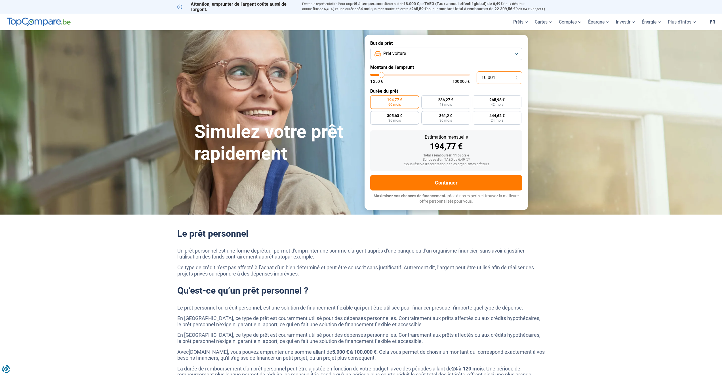
drag, startPoint x: 499, startPoint y: 76, endPoint x: 473, endPoint y: 79, distance: 26.1
click at [473, 79] on div "10.001 € 1 250 € 100 000 €" at bounding box center [446, 78] width 152 height 12
type input "5"
type input "1250"
type input "55"
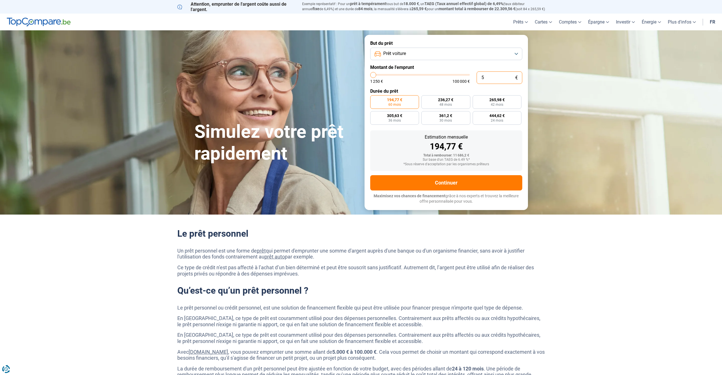
type input "1250"
type input "550"
type input "1250"
type input "5.500"
type input "5500"
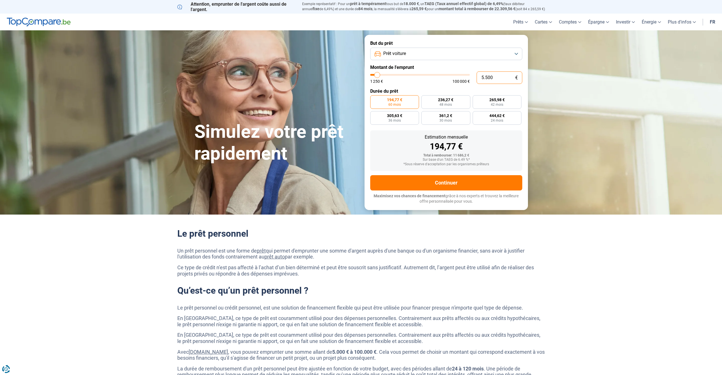
type input "55.000"
type input "55000"
type input "55.000"
click at [508, 105] on span "60 mois" at bounding box center [507, 104] width 12 height 3
click at [497, 99] on input "1 071,11 € 60 mois" at bounding box center [495, 97] width 4 height 4
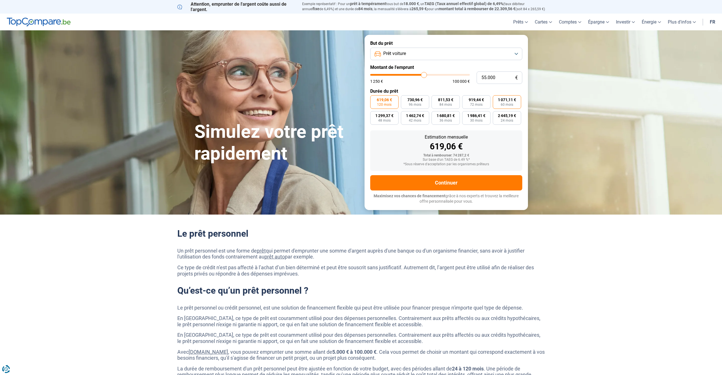
radio input "true"
drag, startPoint x: 496, startPoint y: 76, endPoint x: 476, endPoint y: 77, distance: 20.8
click at [476, 77] on div "55.000 € 1 250 € 100 000 €" at bounding box center [446, 78] width 152 height 12
type input "3"
type input "1250"
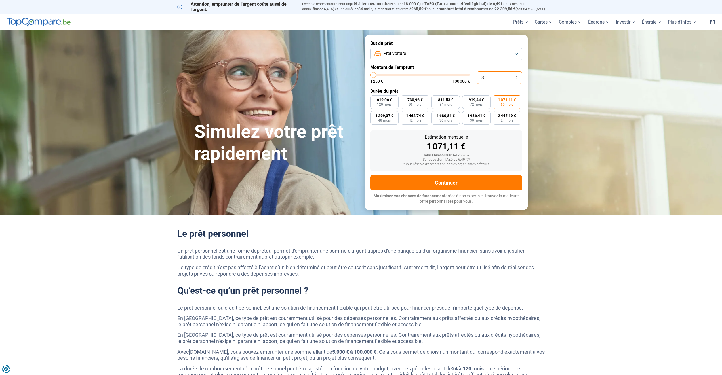
type input "35"
type input "1250"
type input "35"
click at [472, 79] on div "10.001 € 1 250 € 100 000 €" at bounding box center [446, 78] width 152 height 12
type input "3"
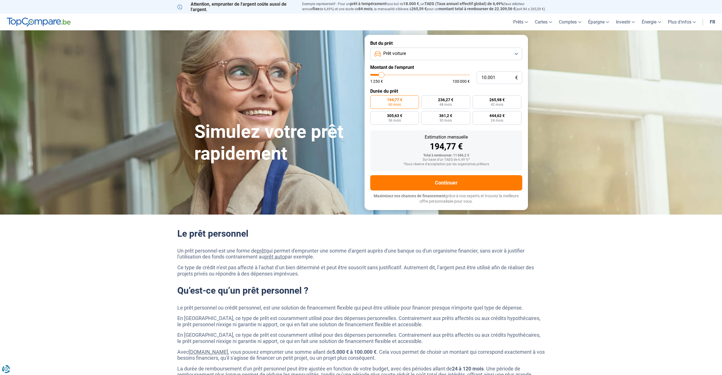
type input "1250"
type input "35"
type input "1250"
type input "350"
type input "1250"
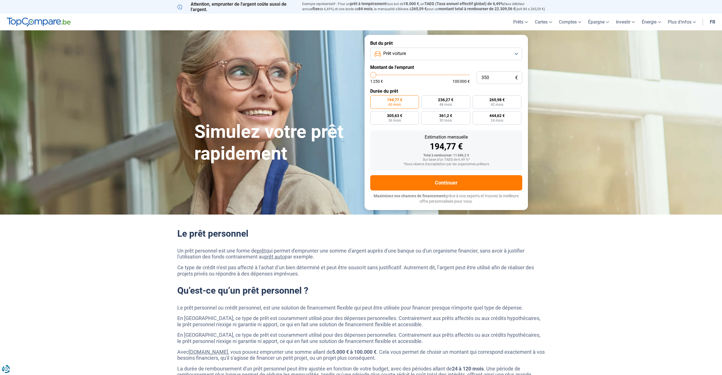
type input "3.500"
type input "3500"
type input "35.000"
type input "35000"
radio input "false"
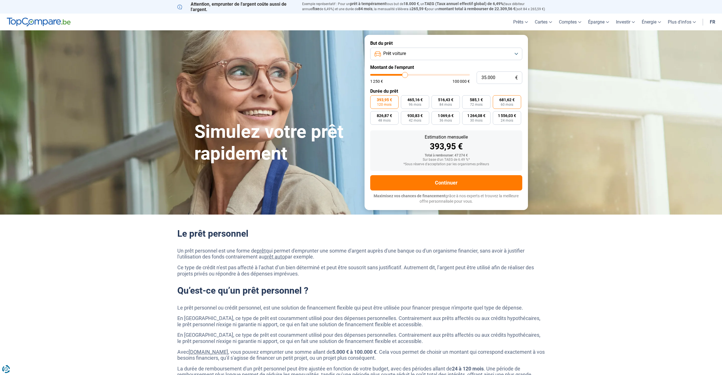
type input "35.000"
click at [508, 105] on span "60 mois" at bounding box center [507, 104] width 12 height 3
click at [497, 99] on input "681,62 € 60 mois" at bounding box center [495, 97] width 4 height 4
radio input "true"
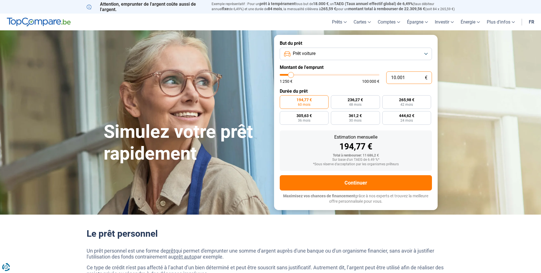
drag, startPoint x: 0, startPoint y: 0, endPoint x: 377, endPoint y: 81, distance: 386.1
click at [377, 81] on div "10.001 € 1 250 € 100 000 €" at bounding box center [356, 78] width 152 height 12
type input "4"
type input "1250"
type input "40"
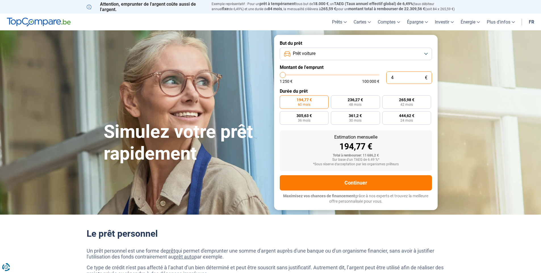
type input "1250"
type input "400"
type input "1250"
type input "4.000"
type input "4000"
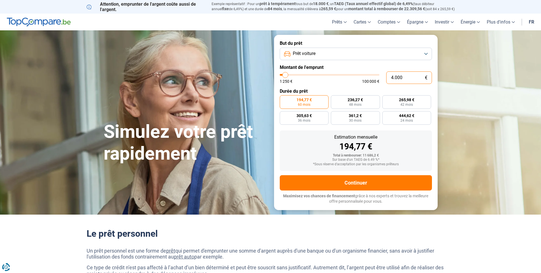
type input "40.000"
type input "40000"
type input "40.000"
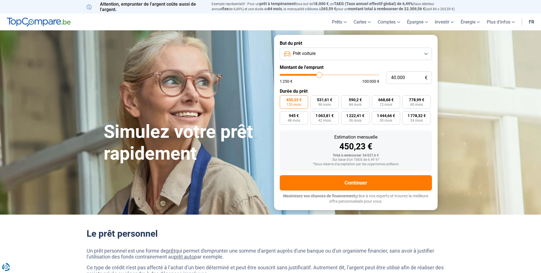
click at [404, 150] on div "450,23 €" at bounding box center [355, 146] width 143 height 9
click at [419, 105] on span "60 mois" at bounding box center [416, 104] width 12 height 3
click at [406, 99] on input "778,99 € 60 mois" at bounding box center [404, 97] width 4 height 4
radio input "true"
click at [406, 76] on input "40.000" at bounding box center [409, 78] width 46 height 12
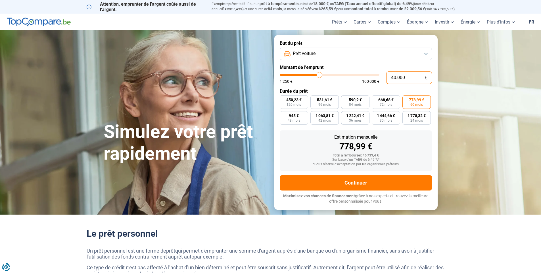
type input "4.000"
type input "4000"
radio input "true"
type input "400"
type input "1250"
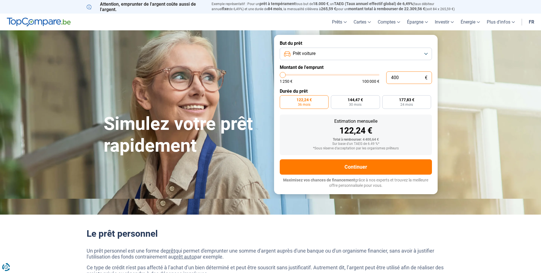
type input "40"
type input "1250"
type input "4"
type input "1250"
type input "0"
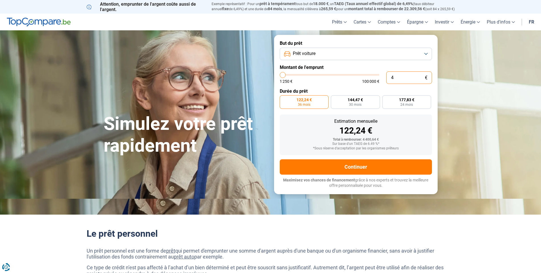
type input "1250"
type input "3"
type input "1250"
type input "37"
type input "1250"
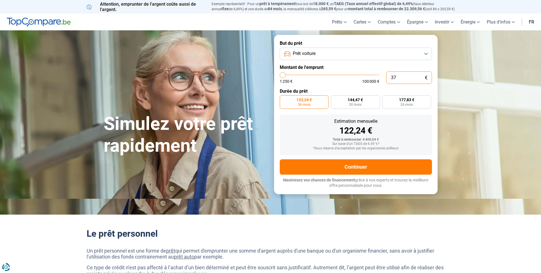
type input "1.250"
type input "1250"
radio input "true"
type input "12.500"
type input "12500"
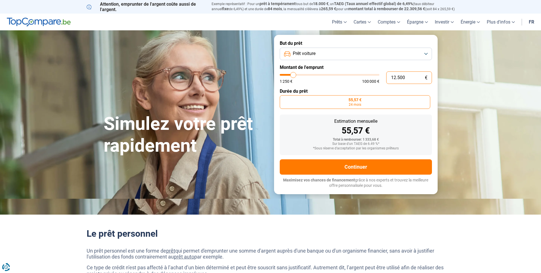
type input "125.000"
type input "100000"
type input "12.500"
type input "12500"
type input "1.250"
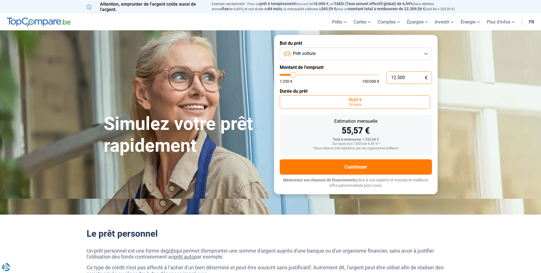
type input "1250"
type input "125"
type input "1250"
type input "12"
type input "1250"
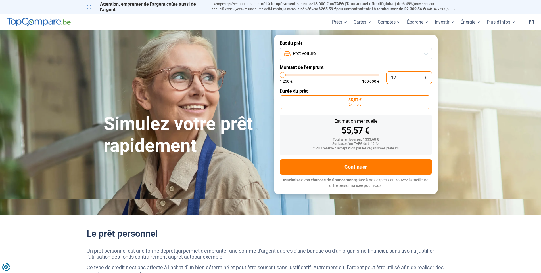
type input "1"
type input "1250"
type input "0"
type input "1250"
type input "1.250"
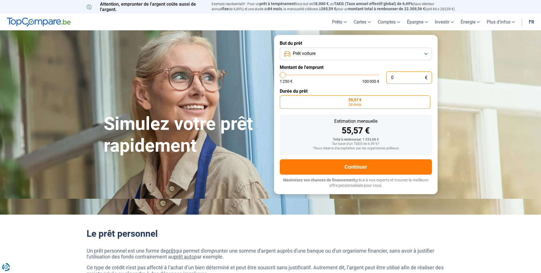
type input "1250"
type input "12.503"
type input "12500"
radio input "false"
type input "1.250"
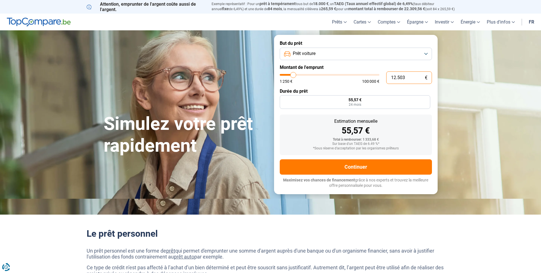
type input "1250"
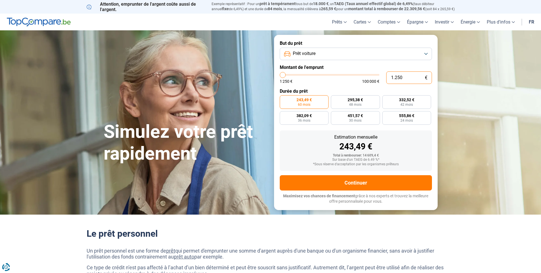
type input "125"
type input "1250"
type input "12"
type input "1250"
type input "1"
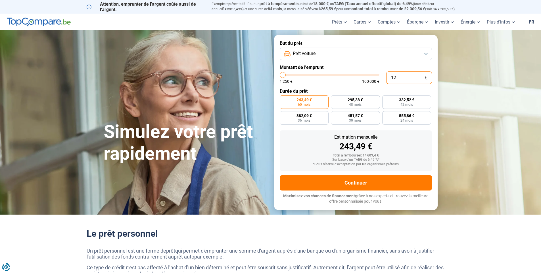
type input "1250"
type input "0"
type input "1250"
type input "3"
type input "1250"
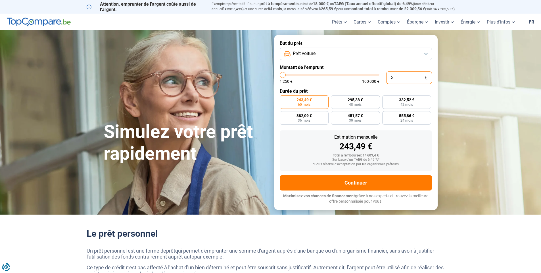
type input "37"
type input "1250"
type input "370"
type input "1250"
type input "3.700"
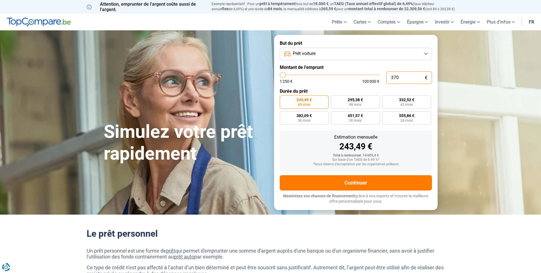
type input "3750"
type input "37.000"
type input "37000"
radio input "false"
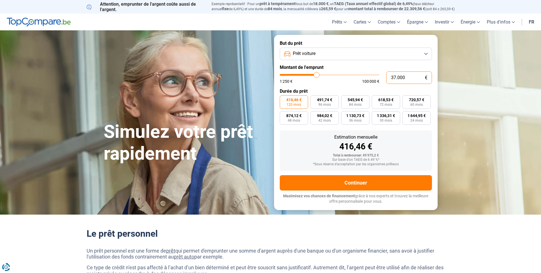
type input "37.000"
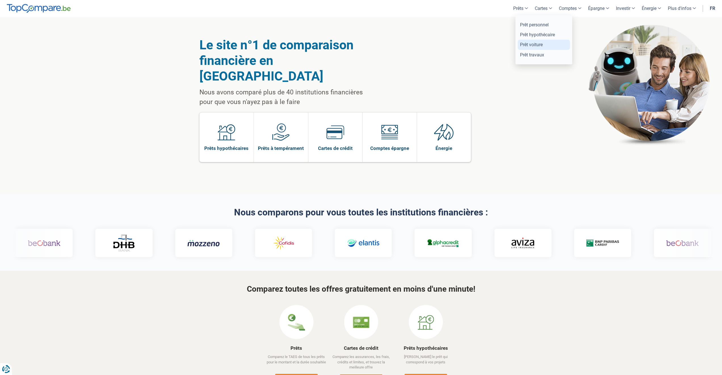
click at [529, 44] on link "Prêt voiture" at bounding box center [544, 45] width 52 height 10
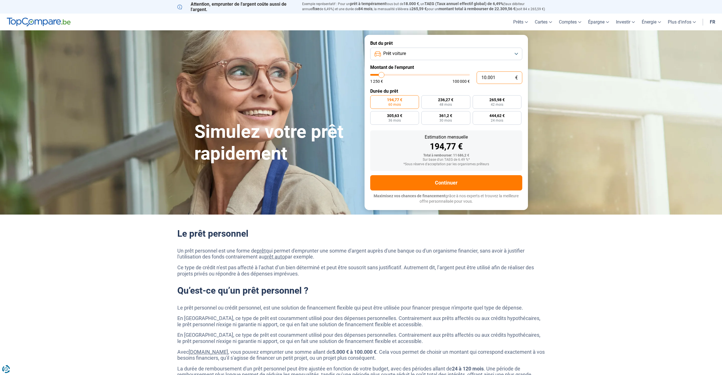
drag, startPoint x: 497, startPoint y: 77, endPoint x: 471, endPoint y: 79, distance: 26.5
click at [471, 79] on div "10.001 € 1 250 € 100 000 €" at bounding box center [446, 78] width 152 height 12
type input "3"
type input "1250"
type input "35"
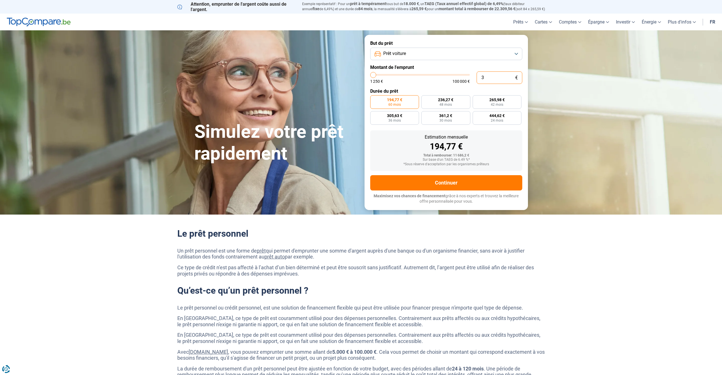
type input "1250"
type input "350"
type input "1250"
type input "3.500"
type input "3500"
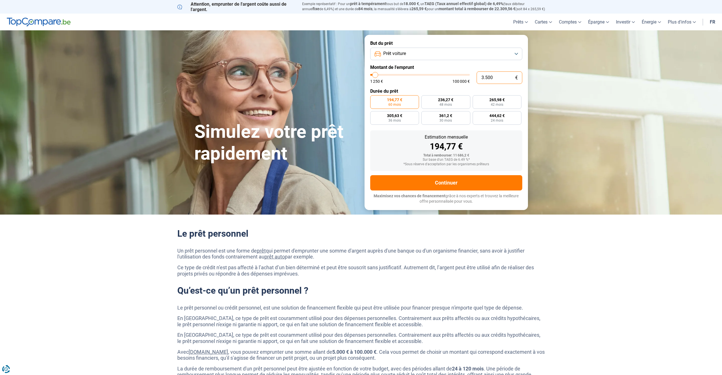
type input "35.000"
type input "35000"
radio input "false"
type input "35.000"
click at [508, 104] on span "60 mois" at bounding box center [507, 104] width 12 height 3
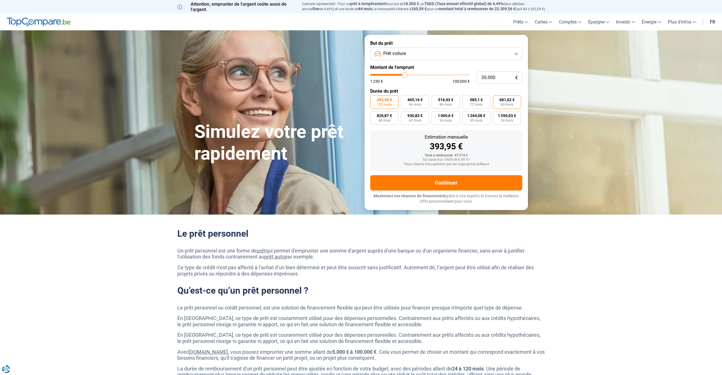
click at [497, 99] on input "681,62 € 60 mois" at bounding box center [495, 97] width 4 height 4
radio input "true"
drag, startPoint x: 496, startPoint y: 77, endPoint x: 480, endPoint y: 78, distance: 16.2
click at [480, 78] on input "35.000" at bounding box center [500, 78] width 46 height 12
type input "3"
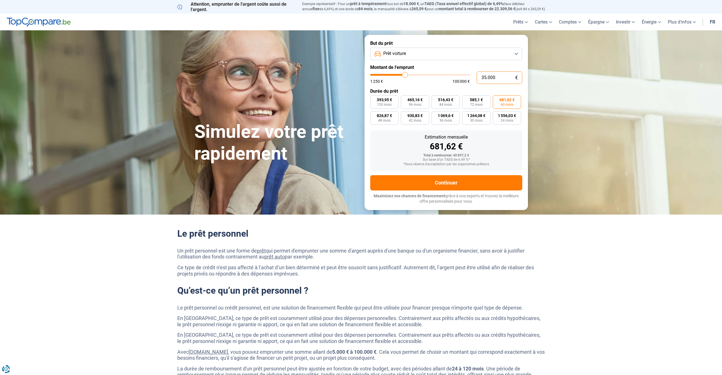
type input "1250"
type input "30"
type input "1250"
type input "300"
type input "1250"
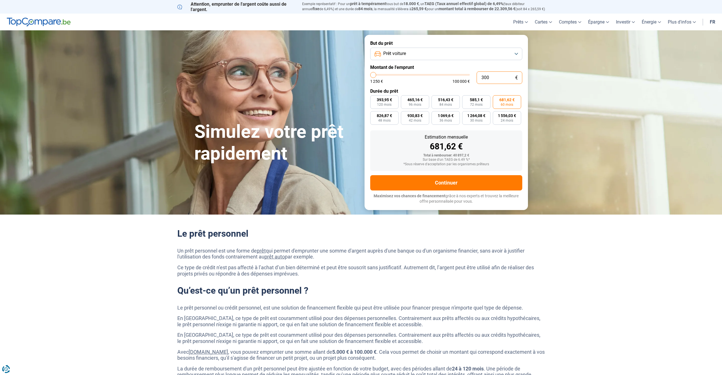
type input "3.000"
type input "3000"
type input "30.000"
type input "30000"
type input "30.000"
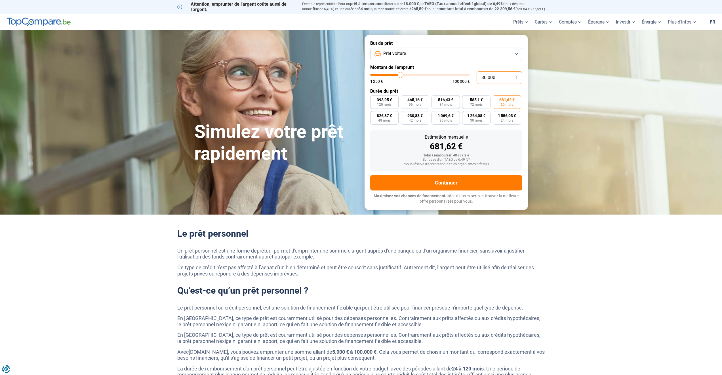
radio input "false"
radio input "true"
click at [517, 55] on button "Prêt voiture" at bounding box center [446, 54] width 152 height 12
